Goal: Find specific page/section: Find specific page/section

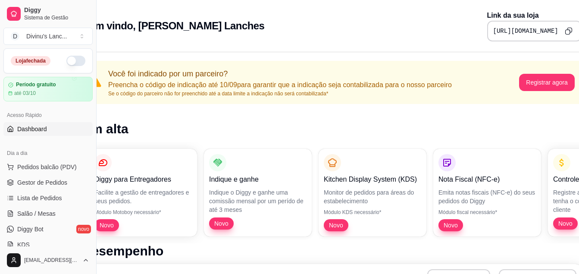
scroll to position [0, 198]
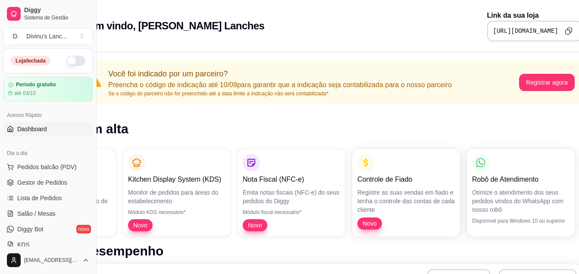
click at [67, 61] on button "button" at bounding box center [75, 61] width 19 height 10
click at [57, 37] on div "Divinu's Lanc ..." at bounding box center [46, 36] width 41 height 9
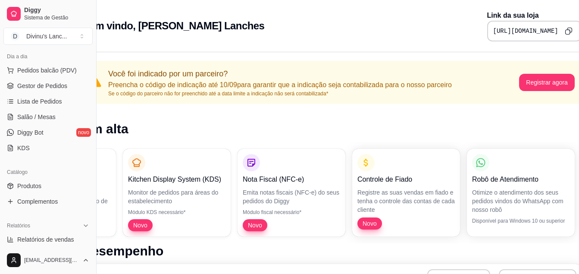
scroll to position [95, 0]
click at [41, 190] on link "Produtos" at bounding box center [47, 187] width 89 height 14
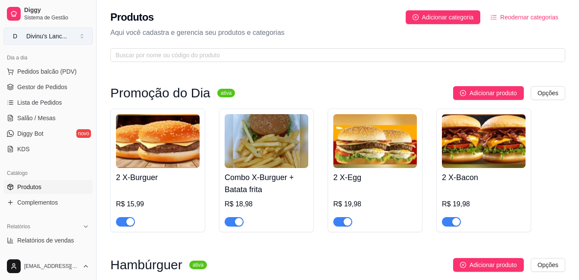
click at [37, 29] on button "D Divinu's Lanc ..." at bounding box center [47, 36] width 89 height 17
click at [44, 30] on button "D Divinu's Lanc ..." at bounding box center [47, 36] width 89 height 17
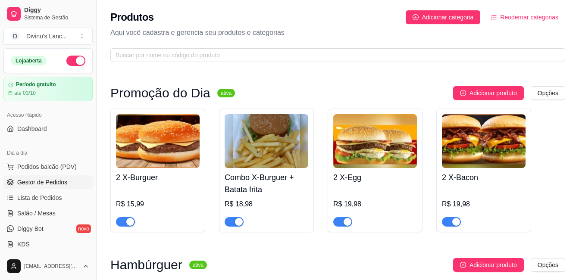
click at [42, 180] on span "Gestor de Pedidos" at bounding box center [42, 182] width 50 height 9
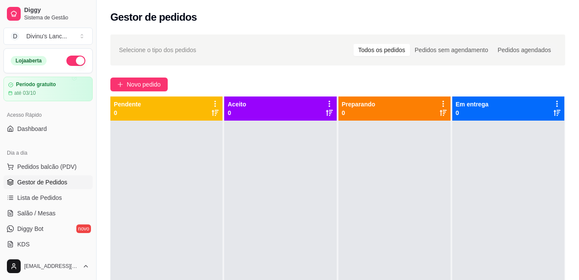
click at [323, 31] on div "Selecione o tipo dos pedidos Todos os pedidos Pedidos sem agendamento Pedidos a…" at bounding box center [338, 208] width 482 height 358
